Goal: Transaction & Acquisition: Subscribe to service/newsletter

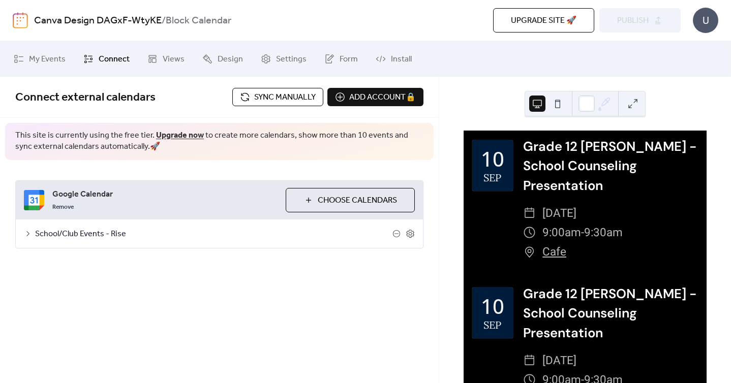
click at [298, 99] on span "Sync manually" at bounding box center [285, 98] width 62 height 12
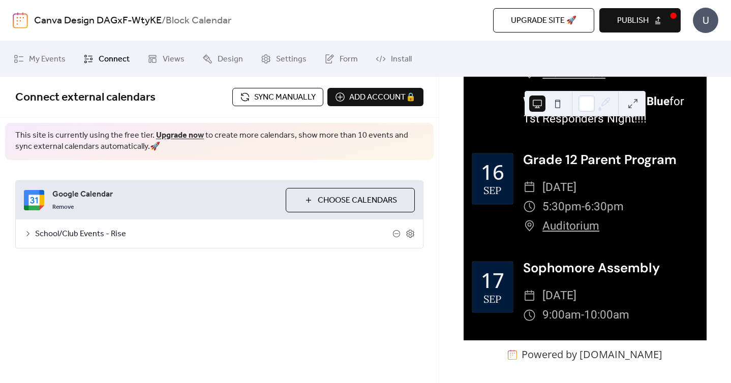
scroll to position [1152, 0]
click at [647, 12] on button "Publish" at bounding box center [639, 20] width 81 height 24
click at [159, 131] on link "Upgrade now" at bounding box center [180, 136] width 48 height 16
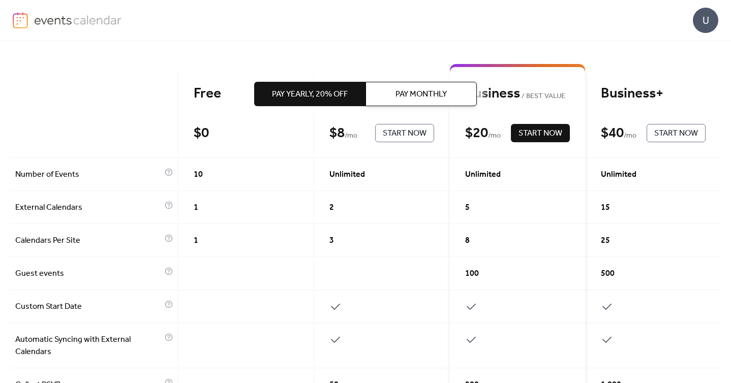
scroll to position [76, 0]
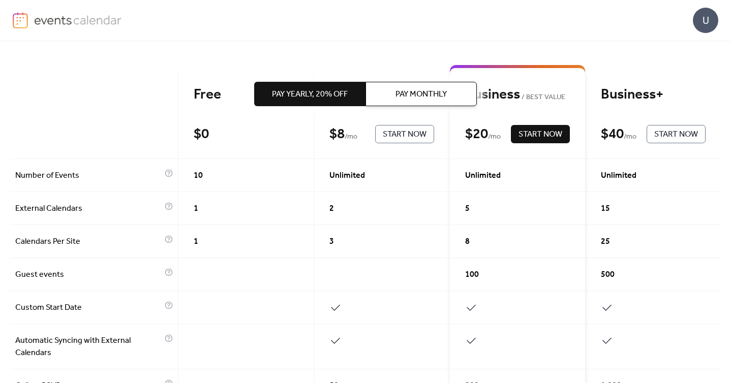
click at [398, 108] on div "Pay Yearly, 20% off Pay Monthly" at bounding box center [365, 94] width 223 height 106
click at [403, 100] on span "Pay Monthly" at bounding box center [421, 94] width 51 height 12
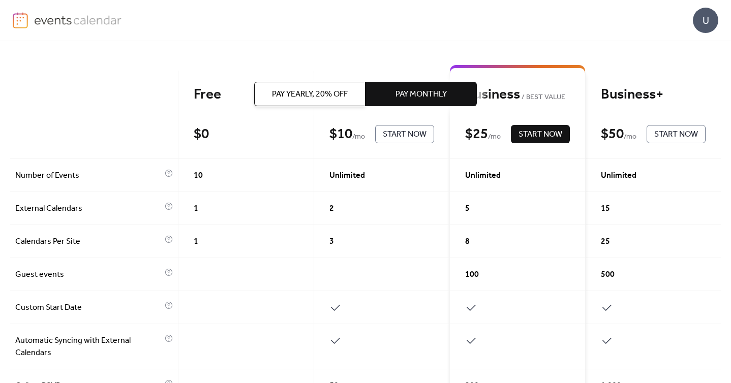
click at [333, 95] on span "Pay Yearly, 20% off" at bounding box center [310, 94] width 76 height 12
